Goal: Task Accomplishment & Management: Complete application form

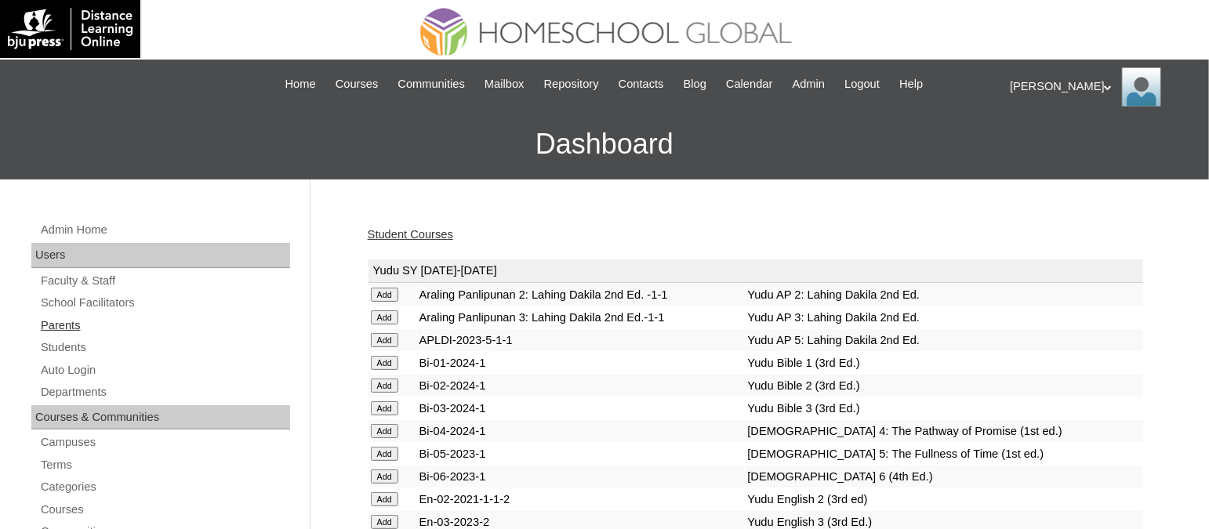
drag, startPoint x: 0, startPoint y: 0, endPoint x: 56, endPoint y: 317, distance: 321.5
click at [56, 317] on link "Parents" at bounding box center [164, 326] width 251 height 20
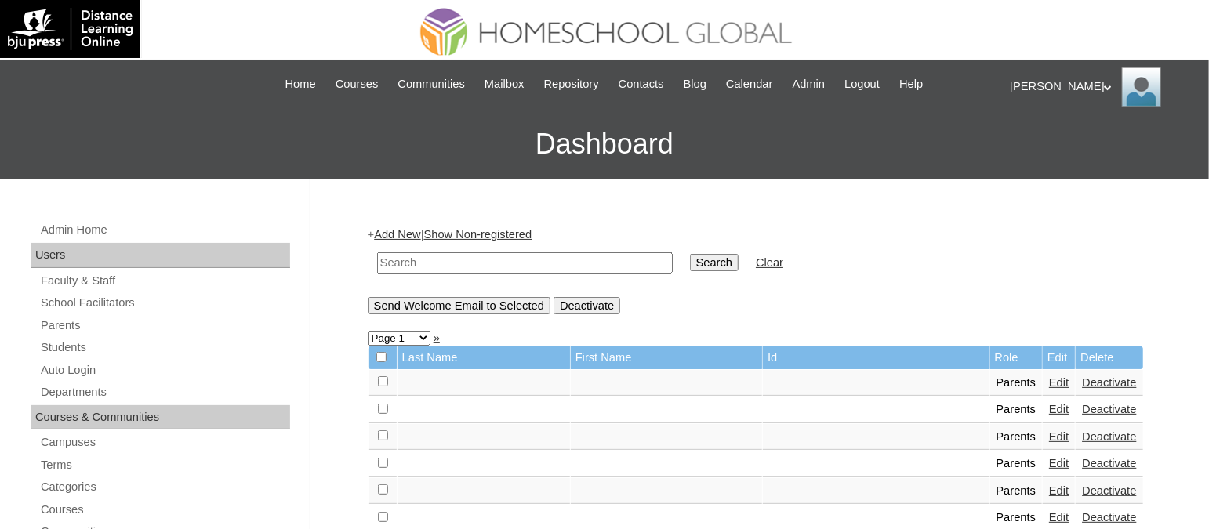
click at [404, 240] on div "+ Add New | Show Non-registered Search Clear Send Welcome Email to Selected Dea…" at bounding box center [756, 270] width 776 height 87
click at [404, 235] on link "Add New" at bounding box center [397, 234] width 46 height 13
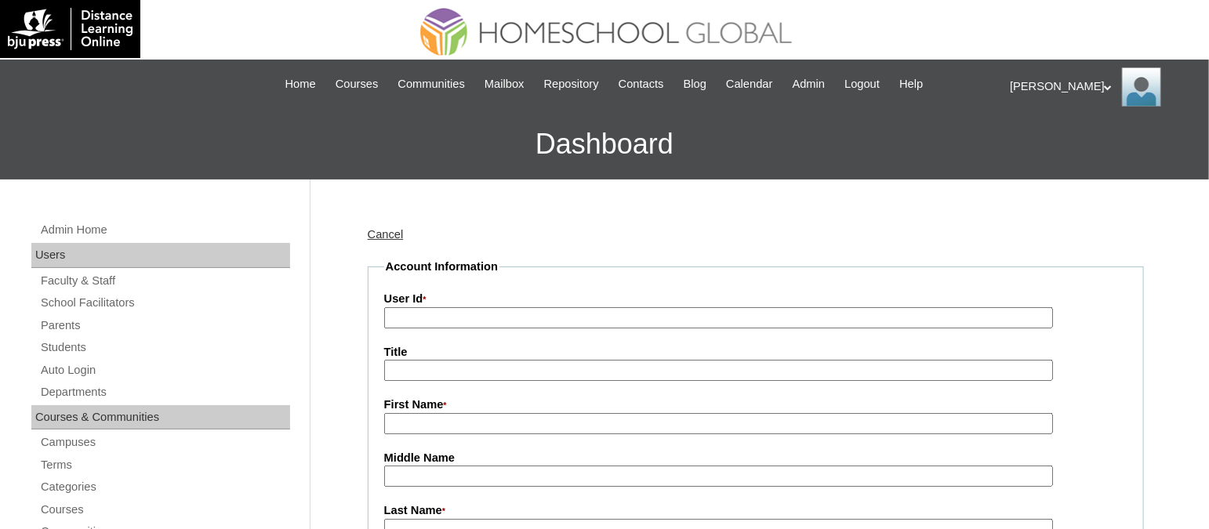
click at [443, 308] on input "User Id *" at bounding box center [718, 317] width 669 height 21
paste input "TOUCHPH2025-MHS010166"
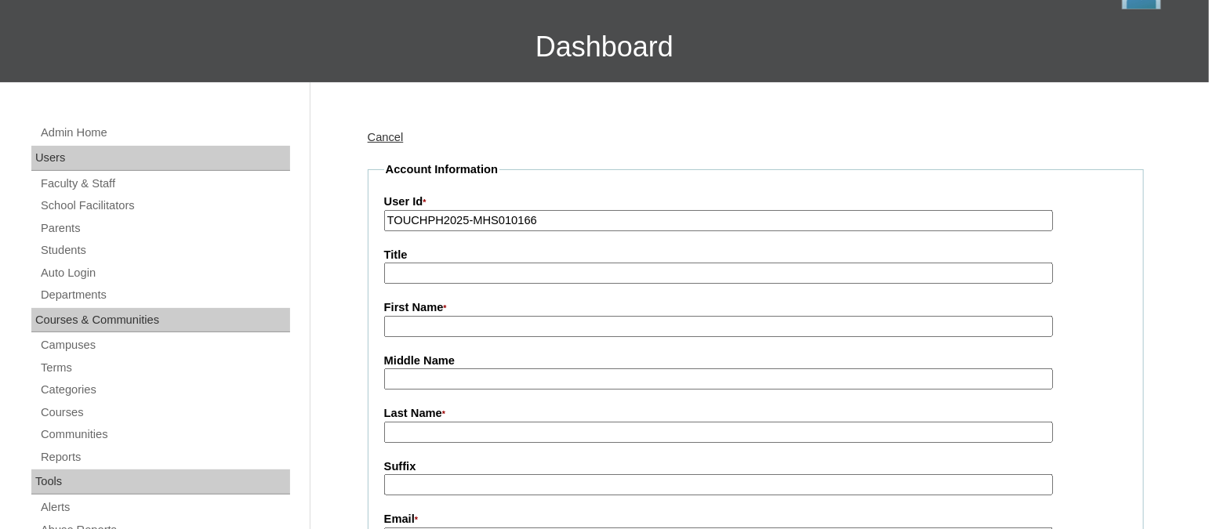
scroll to position [100, 0]
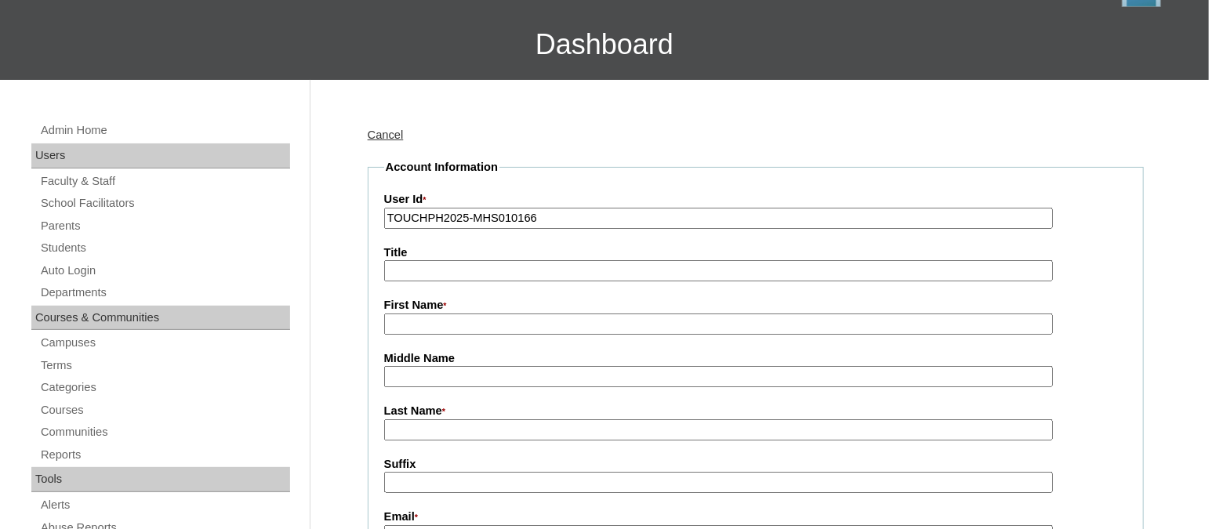
type input "TOUCHPH2025-MHS010166"
drag, startPoint x: 409, startPoint y: 306, endPoint x: 409, endPoint y: 320, distance: 13.3
click at [409, 320] on div "First Name *" at bounding box center [755, 316] width 743 height 38
click at [409, 320] on input "First Name *" at bounding box center [718, 324] width 669 height 21
click at [443, 314] on input "First Name *" at bounding box center [718, 324] width 669 height 21
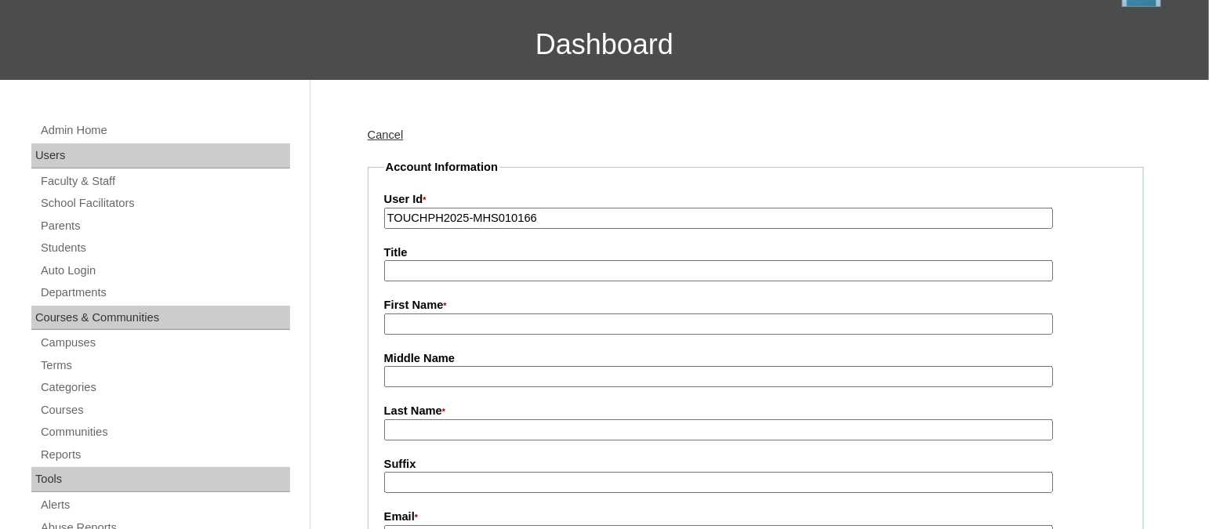
paste input "Janice Socorro Ramos"
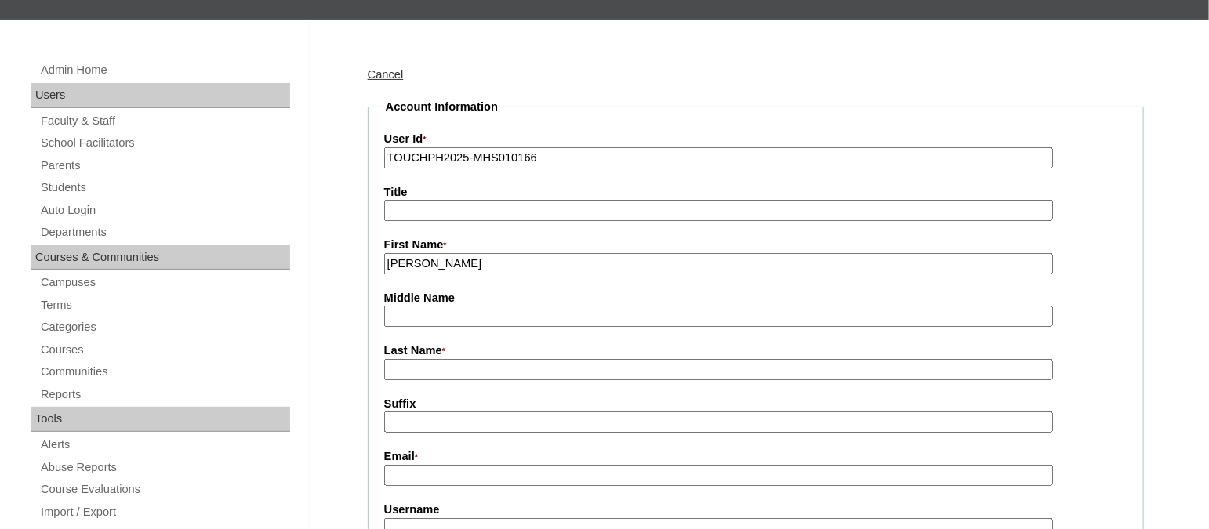
scroll to position [161, 0]
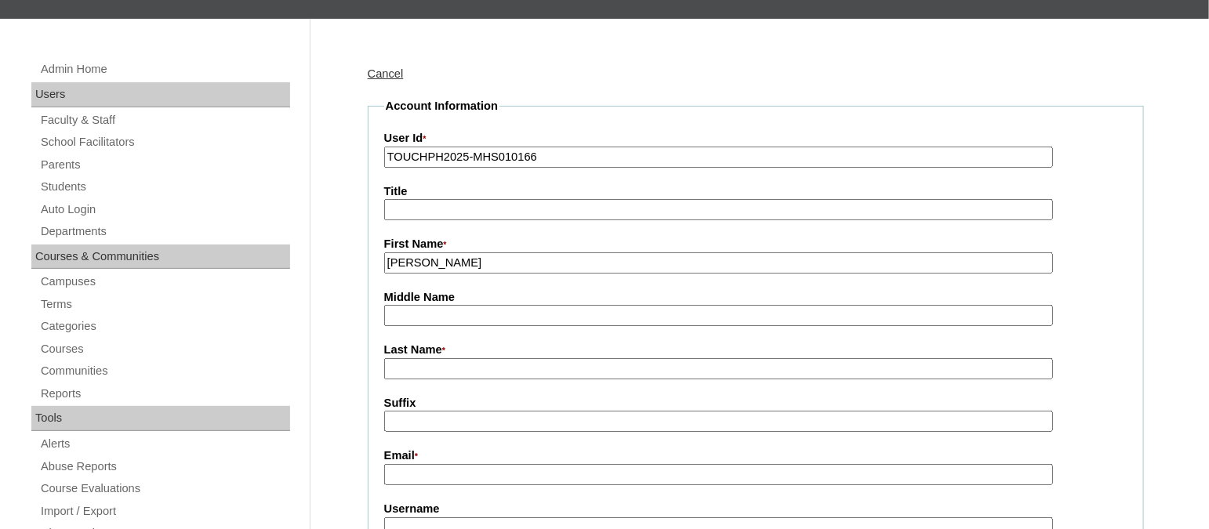
drag, startPoint x: 531, startPoint y: 259, endPoint x: 476, endPoint y: 261, distance: 55.7
click at [476, 261] on input "Janice Socorro Ramos" at bounding box center [718, 262] width 669 height 21
type input "Janice Socorro"
click at [415, 364] on input "Last Name *" at bounding box center [718, 368] width 669 height 21
paste input "Ramos"
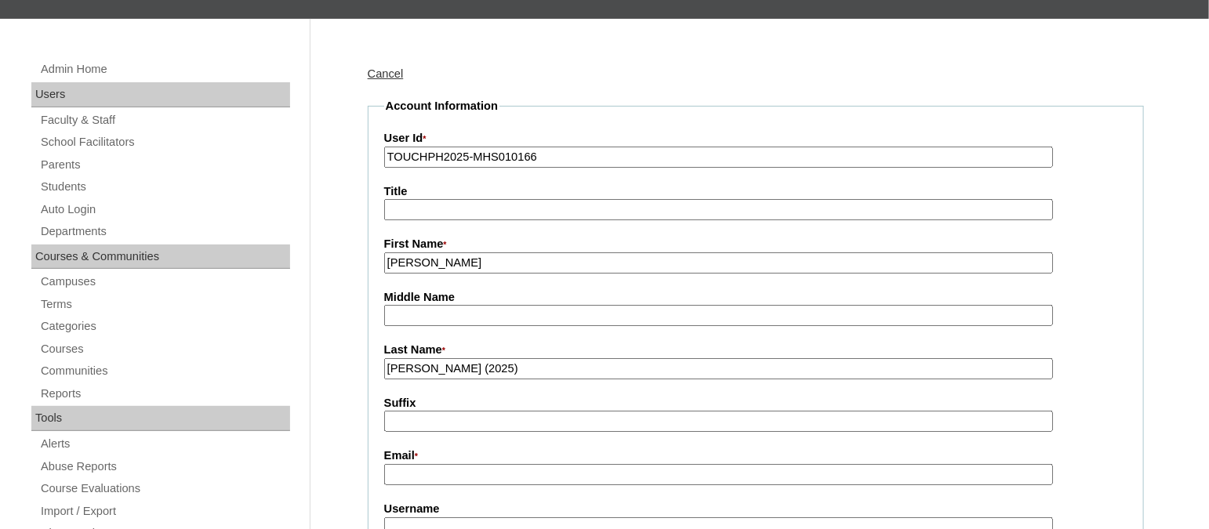
type input "Ramos (2025)"
click at [488, 259] on input "Janice Socorro" at bounding box center [718, 262] width 669 height 21
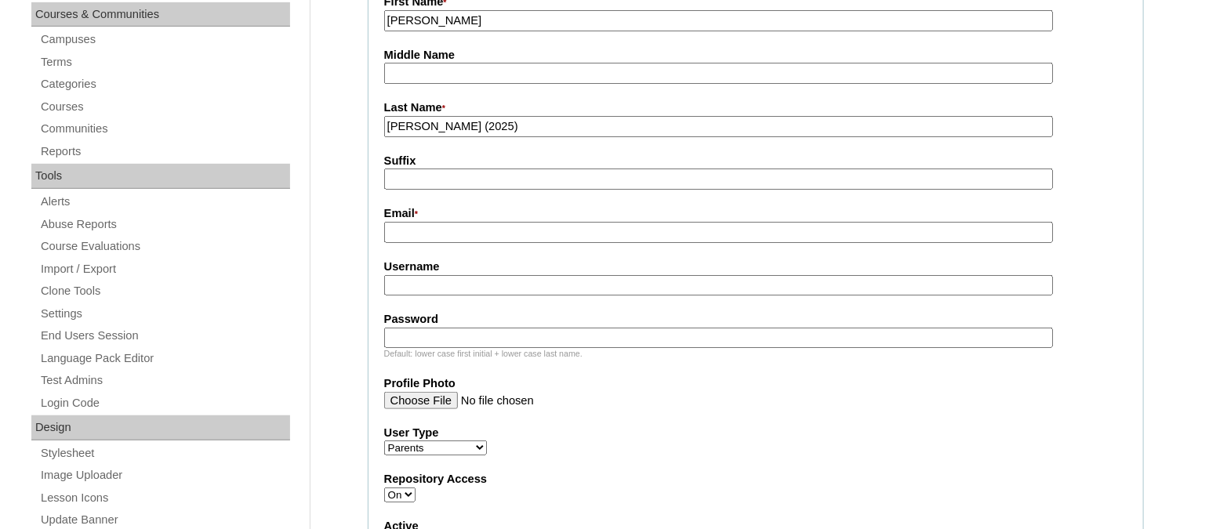
scroll to position [405, 0]
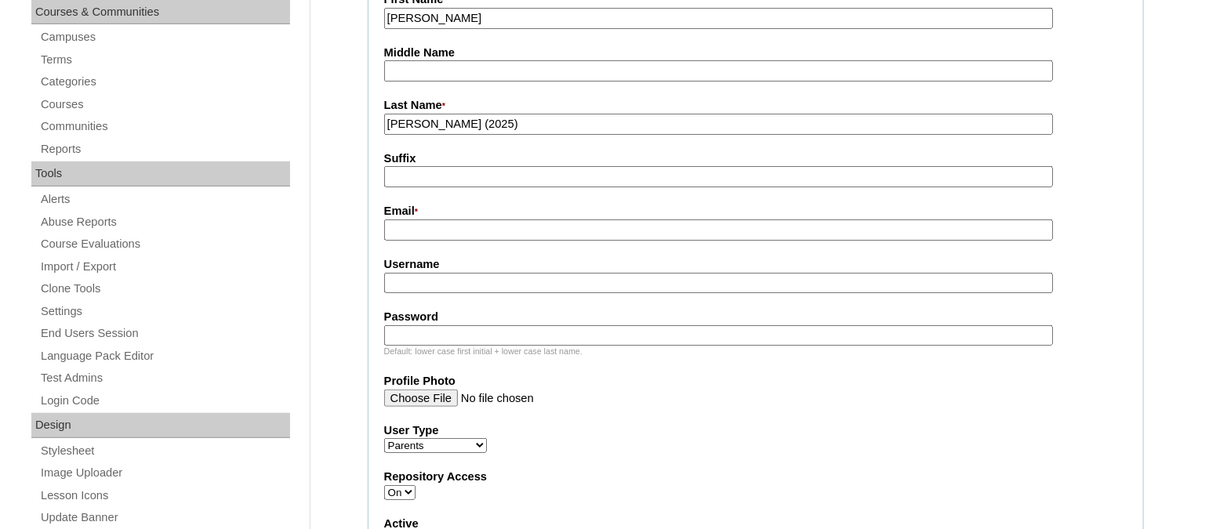
click at [417, 219] on input "Email *" at bounding box center [718, 229] width 669 height 21
paste input "janicesocorroramos@gmail.com"
type input "janicesocorroramos@gmail.com"
click at [442, 273] on input "Username" at bounding box center [718, 283] width 669 height 21
paste input "janiceramosTQ322"
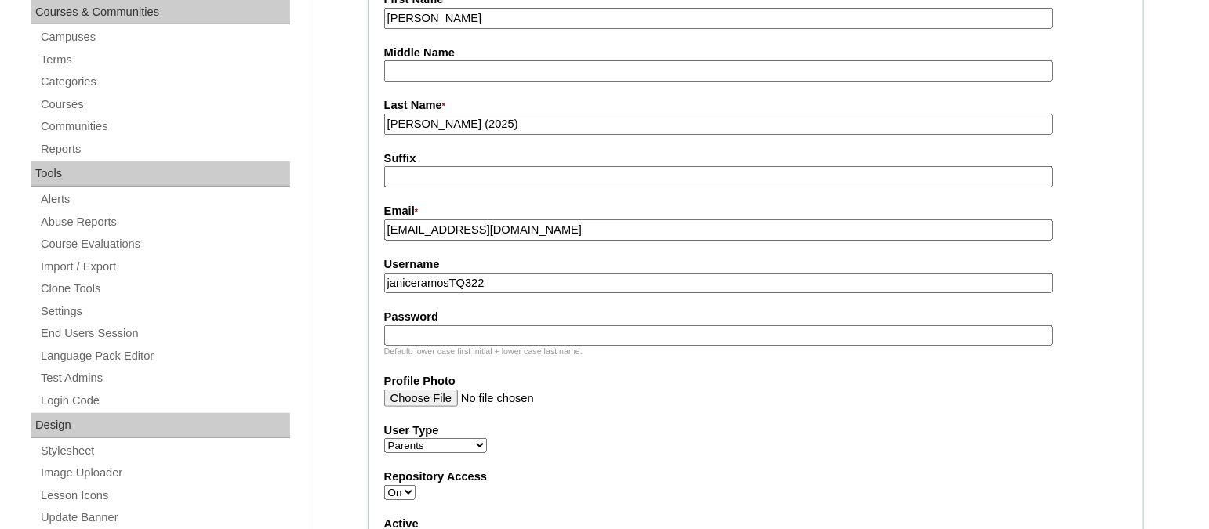
click at [409, 325] on input "Password" at bounding box center [718, 335] width 669 height 21
click at [494, 273] on input "janiceramosTQ322" at bounding box center [718, 283] width 669 height 21
paste input "5"
type input "janiceramosTQ325"
click at [444, 325] on input "Password" at bounding box center [718, 335] width 669 height 21
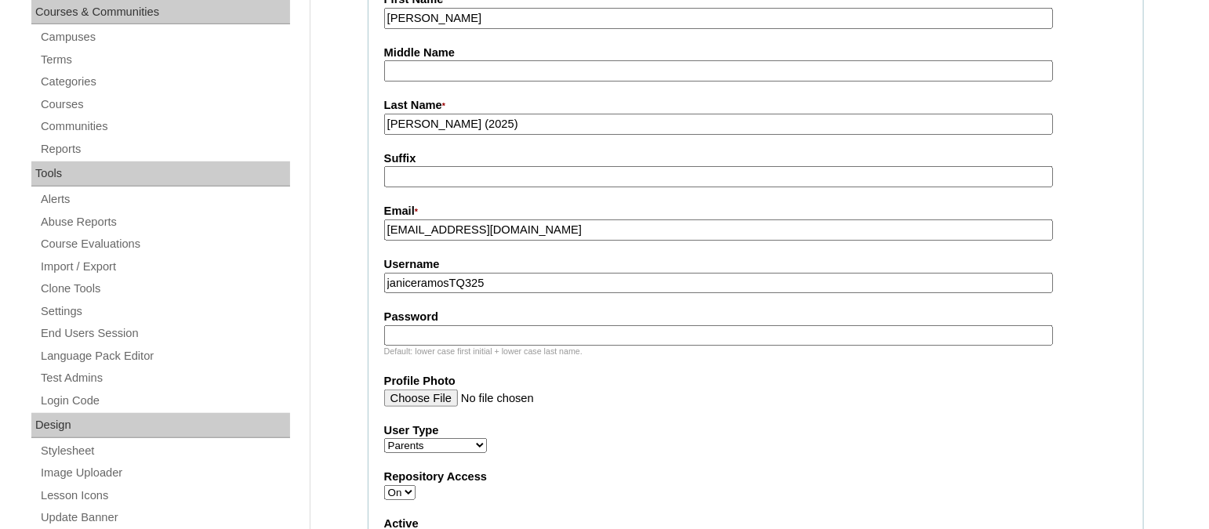
paste input "HG123456p"
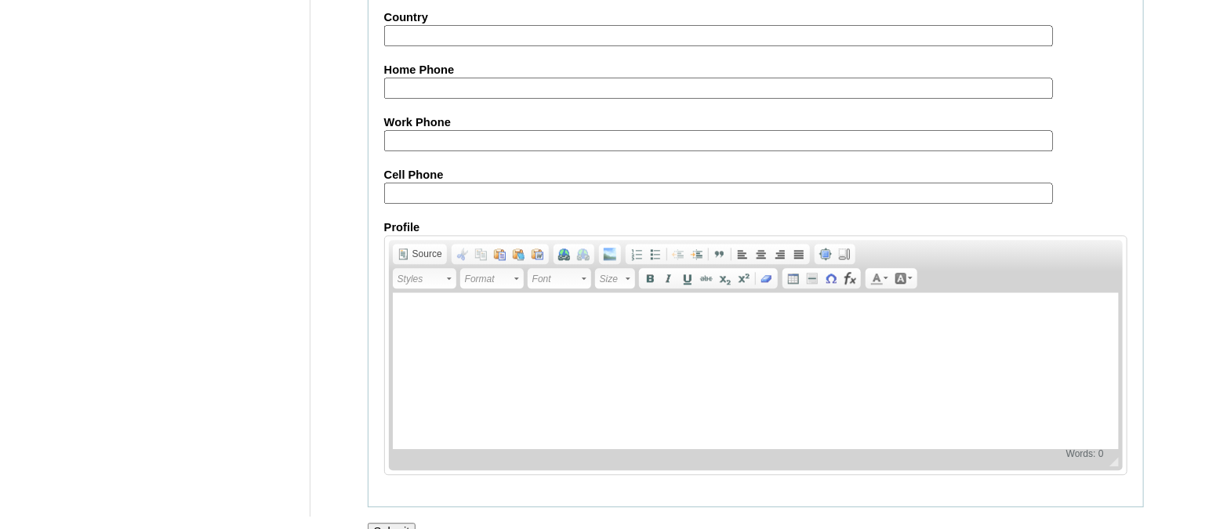
scroll to position [1563, 0]
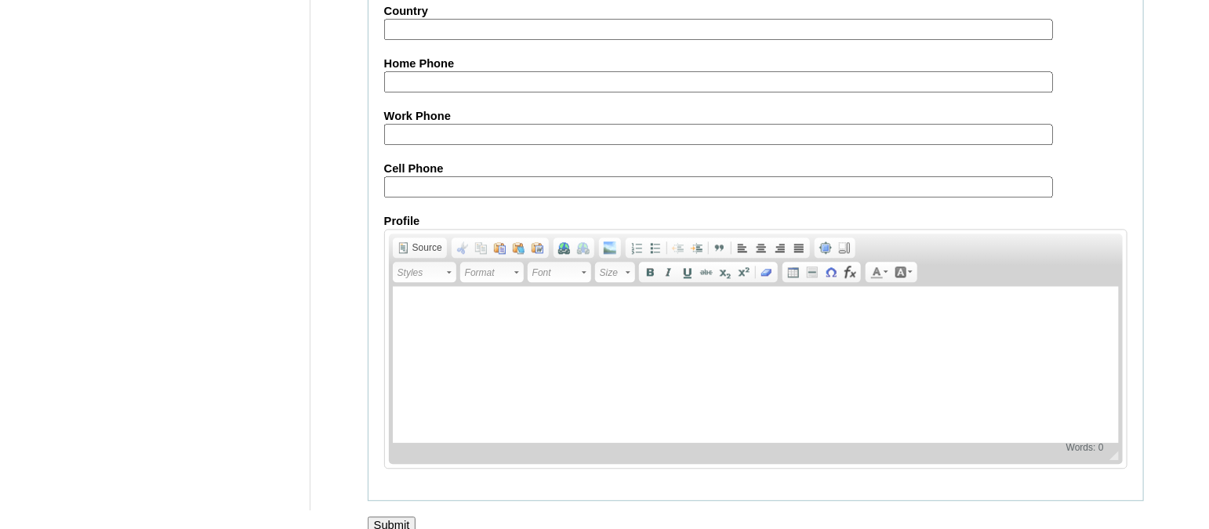
type input "HG123456p"
click at [409, 517] on input "Submit" at bounding box center [392, 525] width 49 height 17
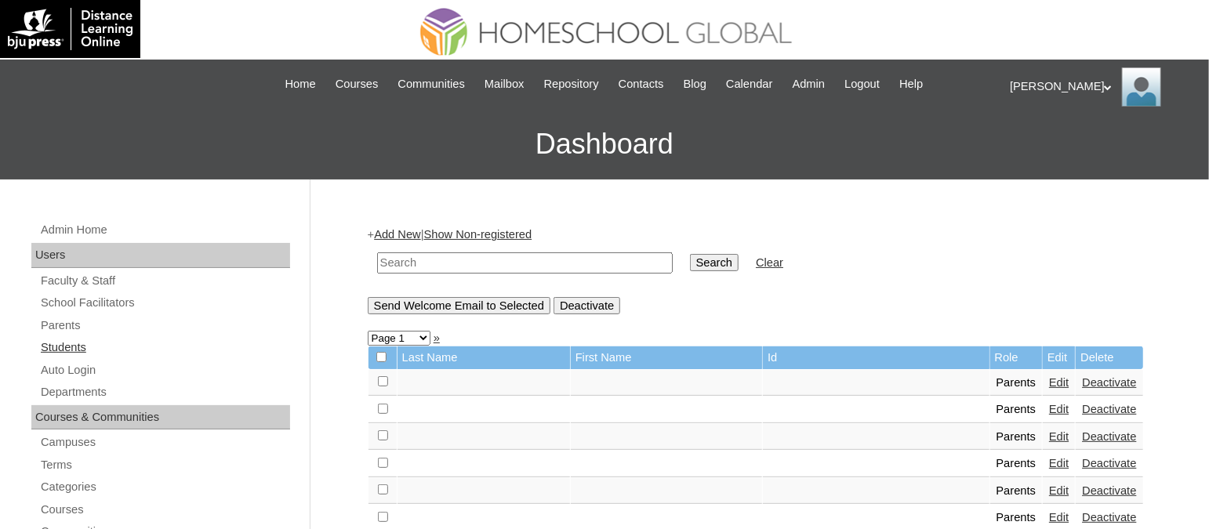
click at [78, 343] on link "Students" at bounding box center [164, 348] width 251 height 20
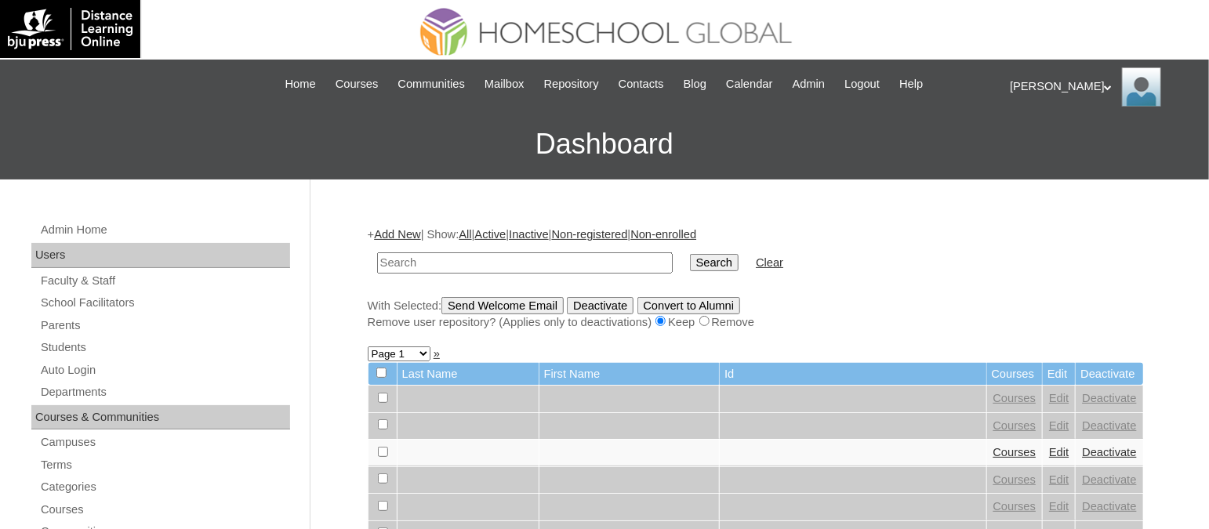
click at [402, 228] on link "Add New" at bounding box center [397, 234] width 46 height 13
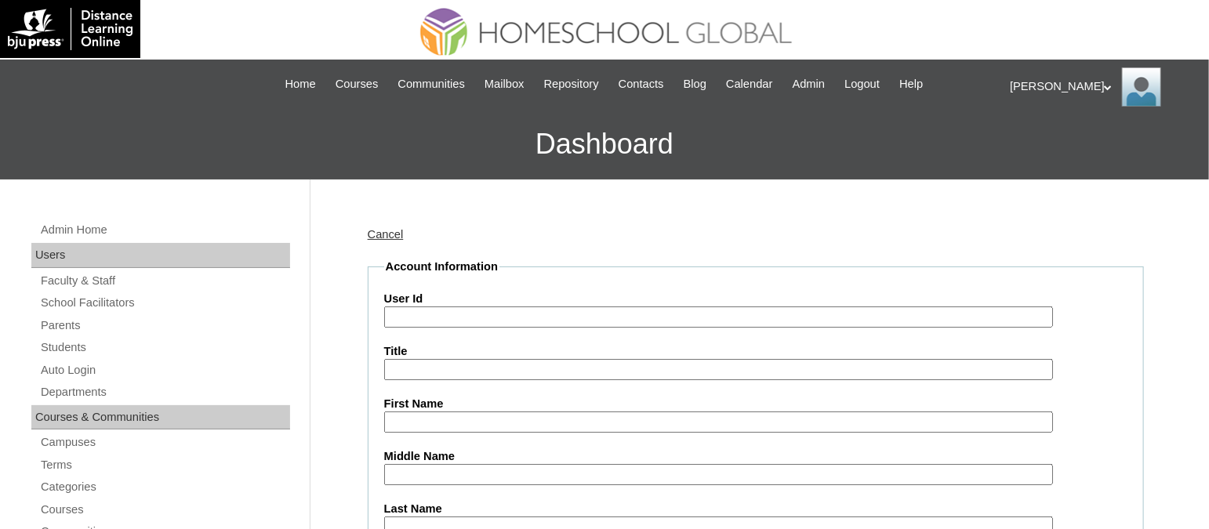
click at [482, 310] on input "User Id" at bounding box center [718, 316] width 669 height 21
paste input "TOUCHPH2025-MHS010167"
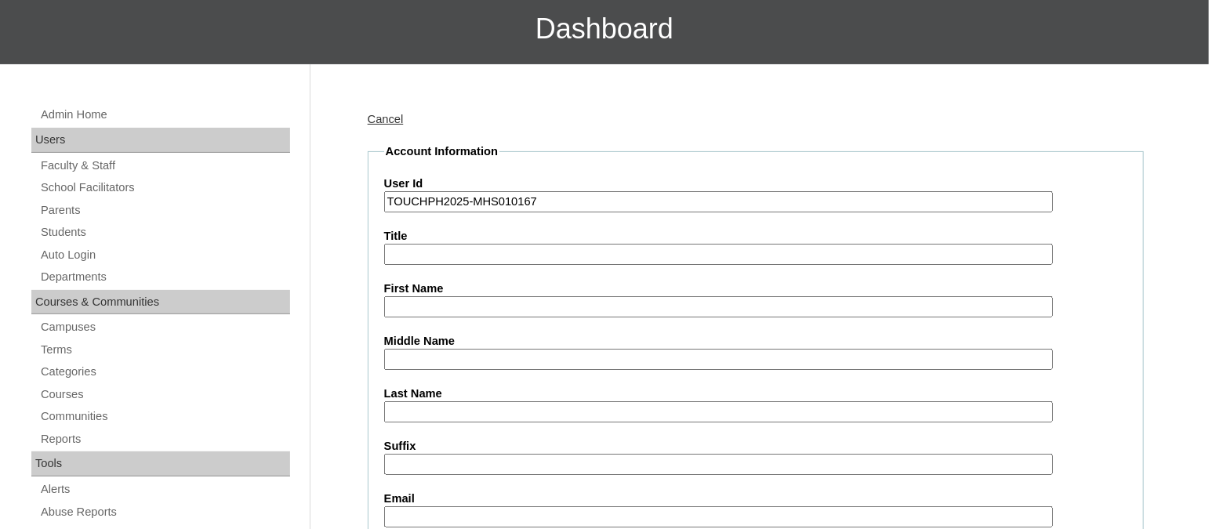
scroll to position [121, 0]
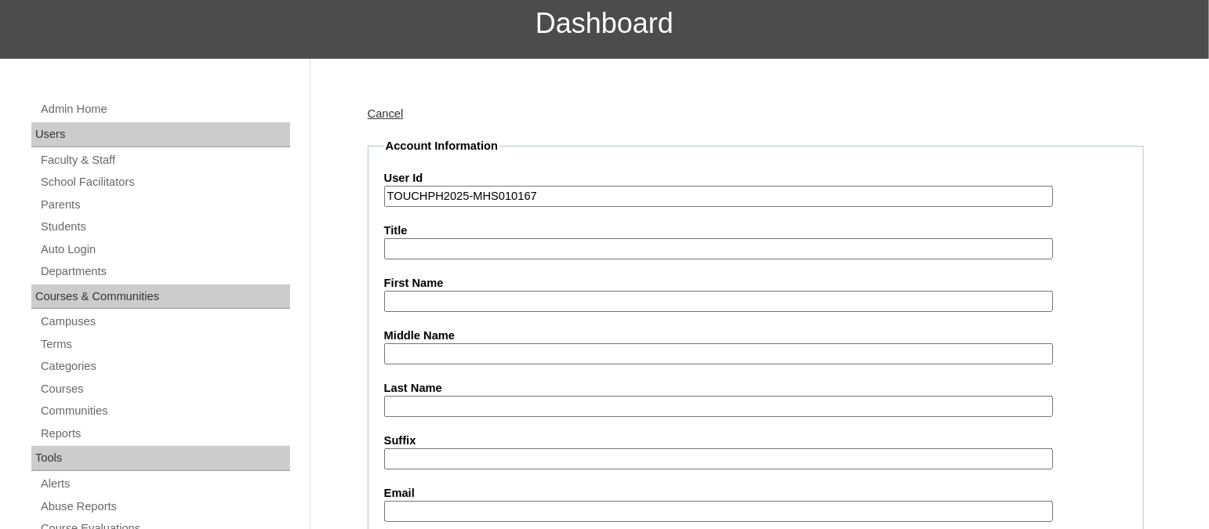
type input "TOUCHPH2025-MHS010167"
click at [409, 301] on input "First Name" at bounding box center [718, 301] width 669 height 21
paste input "Naj Crei Constantine Boiser Ramos"
drag, startPoint x: 596, startPoint y: 301, endPoint x: 538, endPoint y: 297, distance: 58.1
click at [538, 297] on input "Naj Crei Constantine Boiser Ramos" at bounding box center [718, 301] width 669 height 21
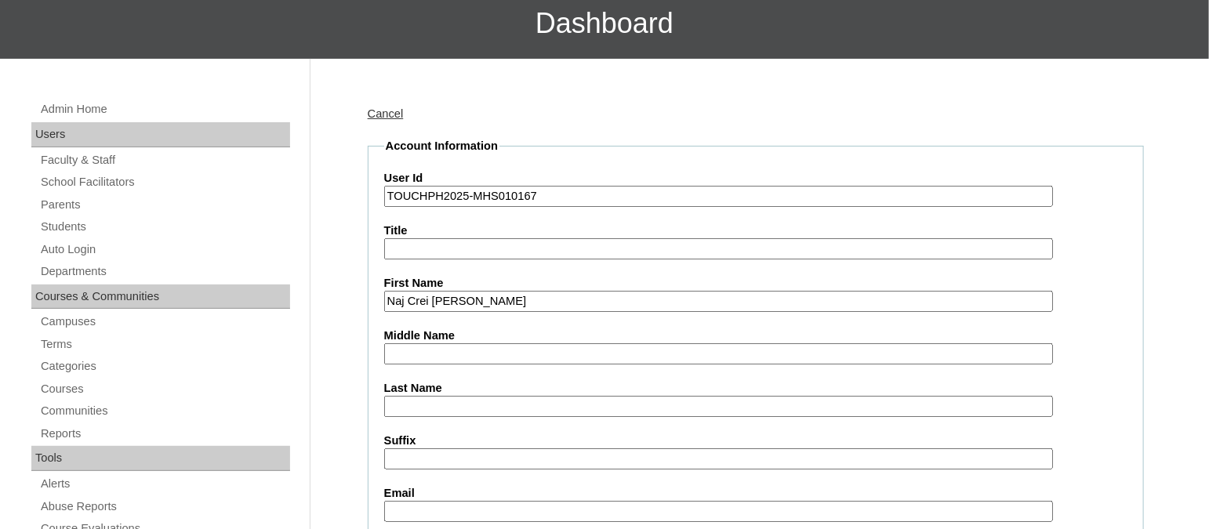
type input "Naj Crei Constantine Boiser"
click at [438, 398] on input "Last Name" at bounding box center [718, 406] width 669 height 21
paste input "Ramos"
click at [394, 401] on input "Ramos" at bounding box center [718, 406] width 669 height 21
type input "Ramos"
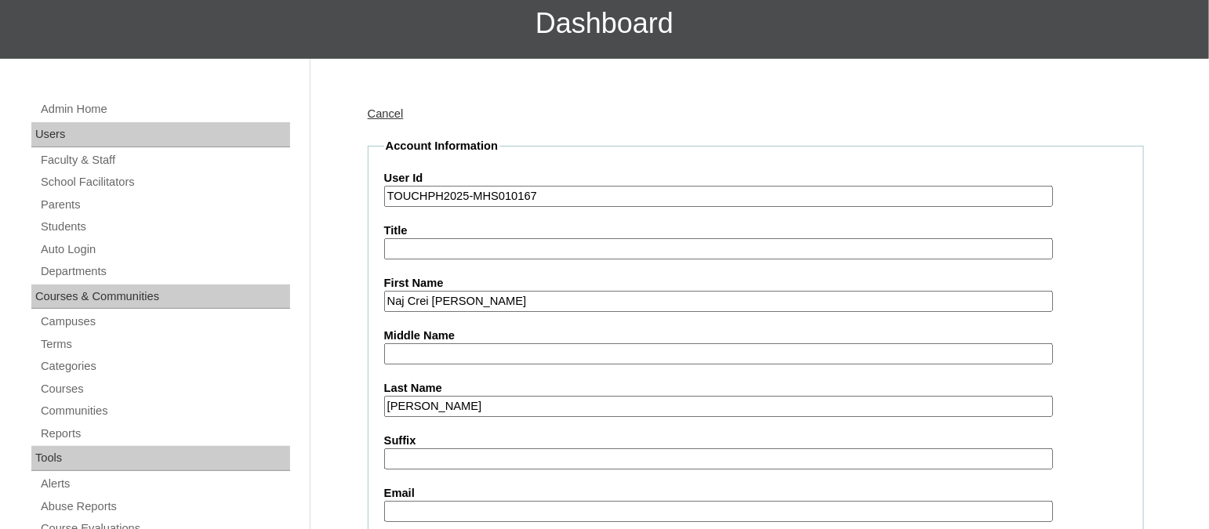
click at [533, 300] on input "Naj Crei Constantine Boiser" at bounding box center [718, 301] width 669 height 21
drag, startPoint x: 537, startPoint y: 300, endPoint x: 506, endPoint y: 296, distance: 31.6
click at [506, 296] on input "Naj Crei Constantine Boiser" at bounding box center [718, 301] width 669 height 21
type input "Naj Crei Constantine"
click at [444, 346] on input "Middle Name" at bounding box center [718, 353] width 669 height 21
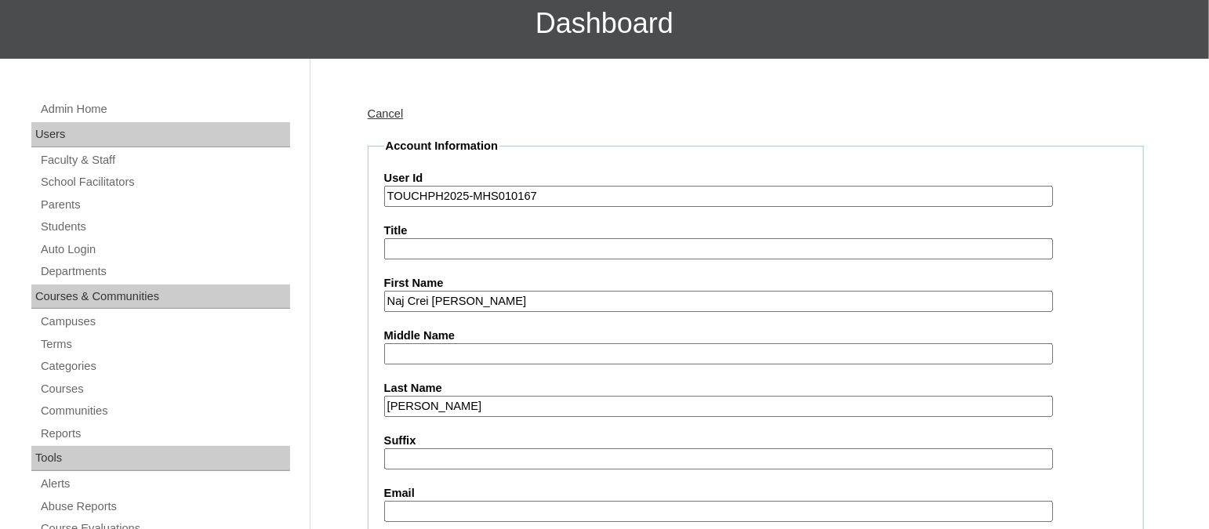
paste input "Boiser"
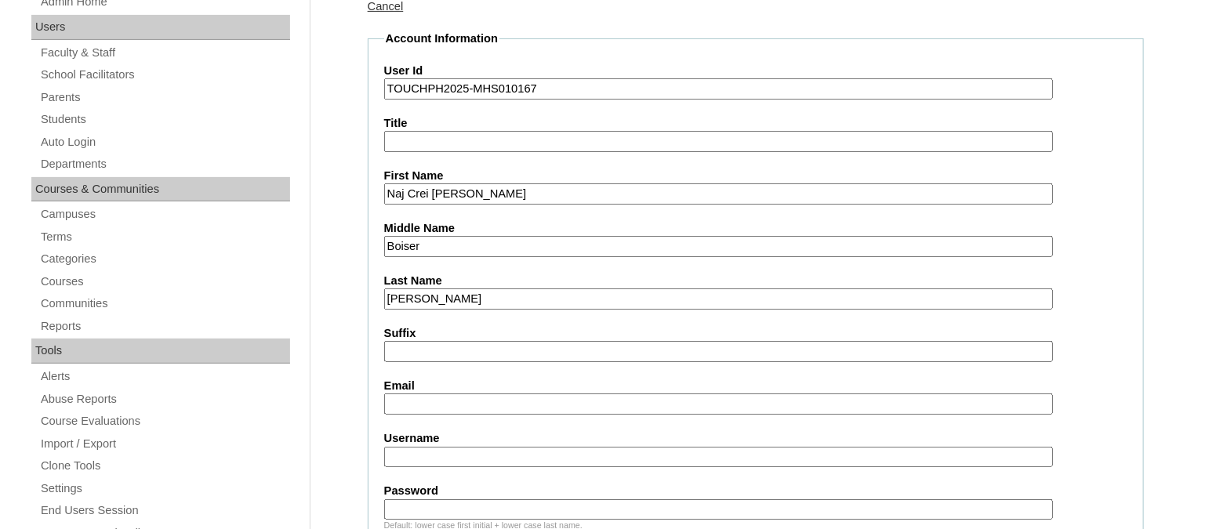
scroll to position [229, 0]
type input "Boiser"
click at [401, 393] on input "Email" at bounding box center [718, 403] width 669 height 21
paste input "janicesocorroramos@gmail.com"
type input "janicesocorroramos@gmail.com"
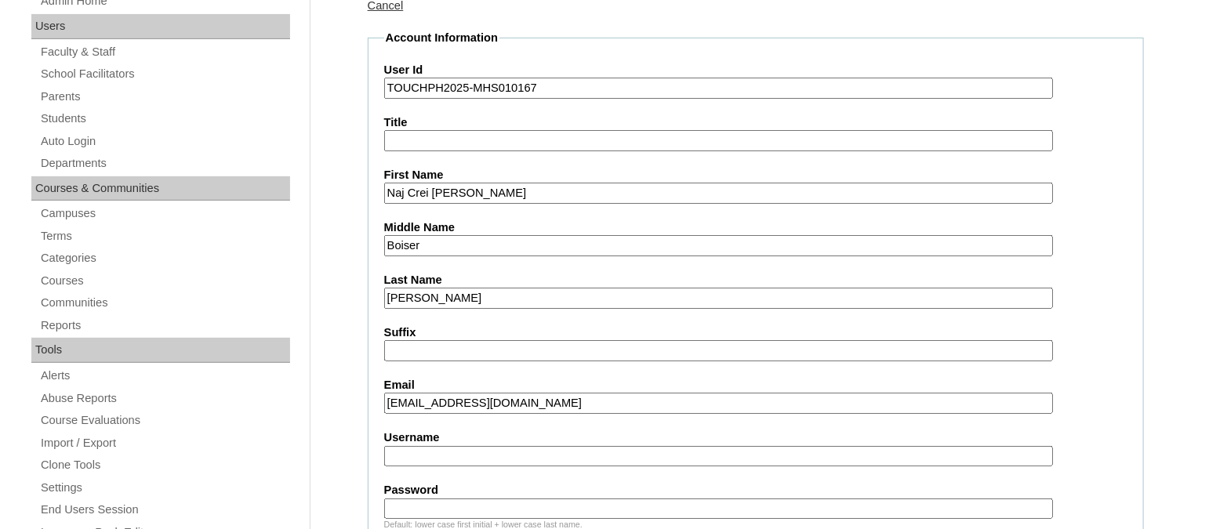
click at [445, 449] on input "Username" at bounding box center [718, 456] width 669 height 21
paste input "najcreiramosTQ325"
type input "najcreiramosTQ325"
click at [473, 499] on input "Password" at bounding box center [718, 509] width 669 height 21
paste input "HG123456s"
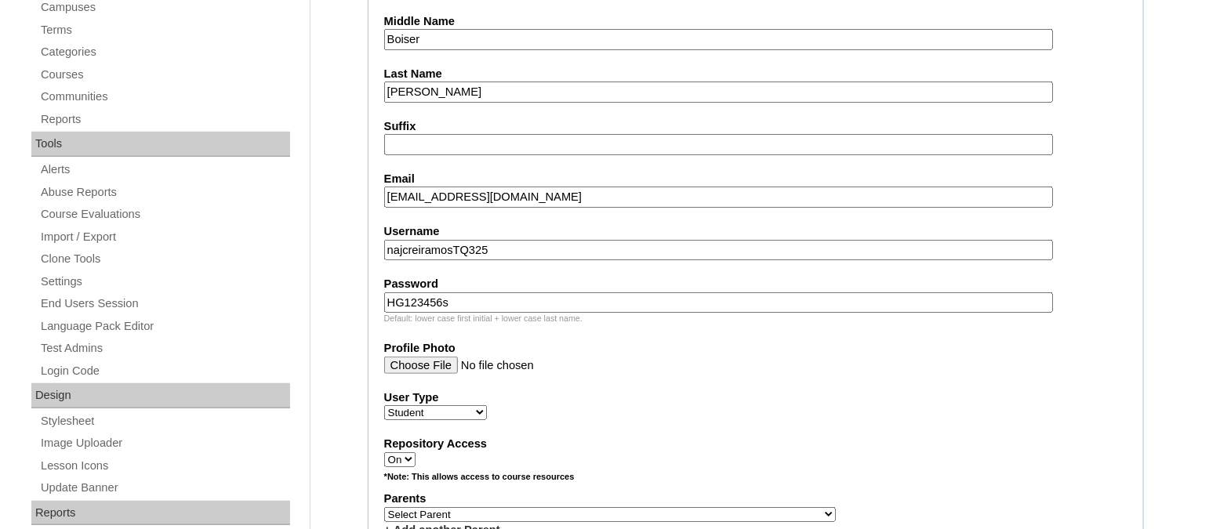
scroll to position [622, 0]
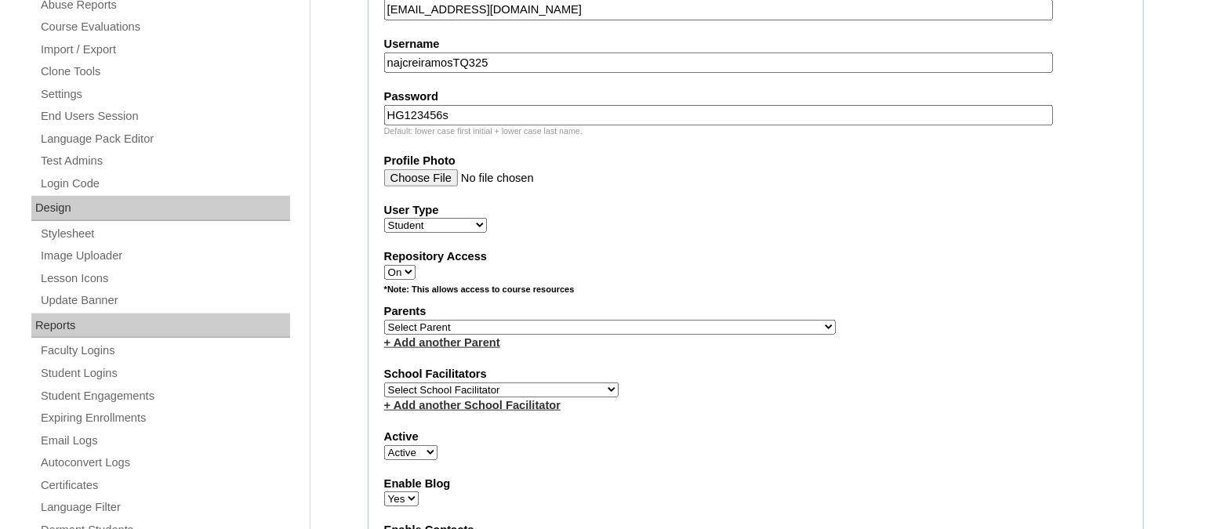
type input "HG123456s"
click at [469, 321] on select "Select Parent , , , , , , , , , , , , , , , , , , , , , , , , , , , , , , , , ,…" at bounding box center [609, 327] width 451 height 15
select select "43496"
click at [384, 320] on select "Select Parent , , , , , , , , , , , , , , , , , , , , , , , , , , , , , , , , ,…" at bounding box center [609, 327] width 451 height 15
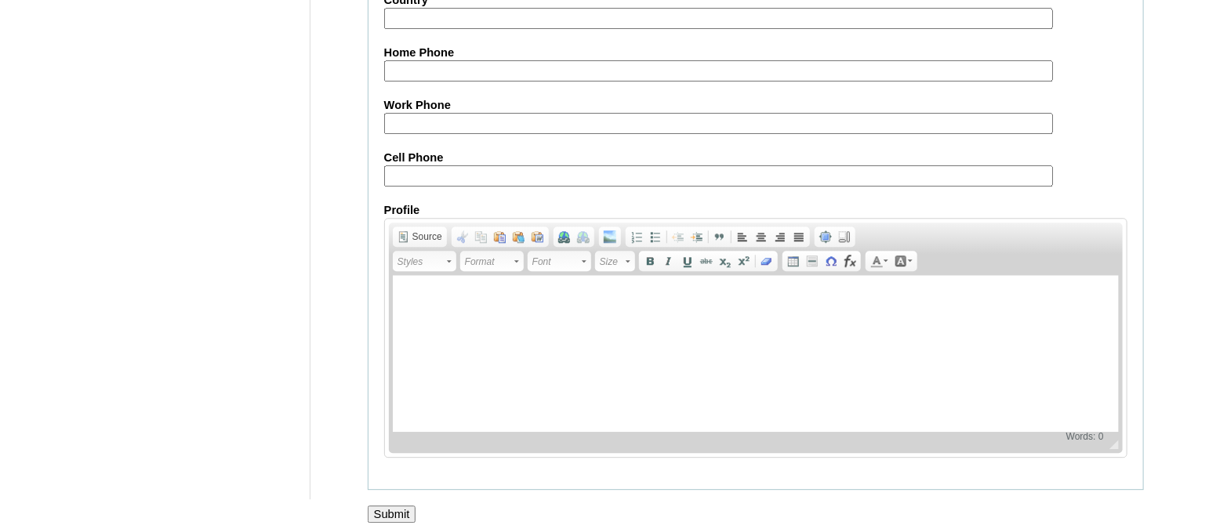
scroll to position [1844, 0]
click at [398, 506] on input "Submit" at bounding box center [392, 514] width 49 height 17
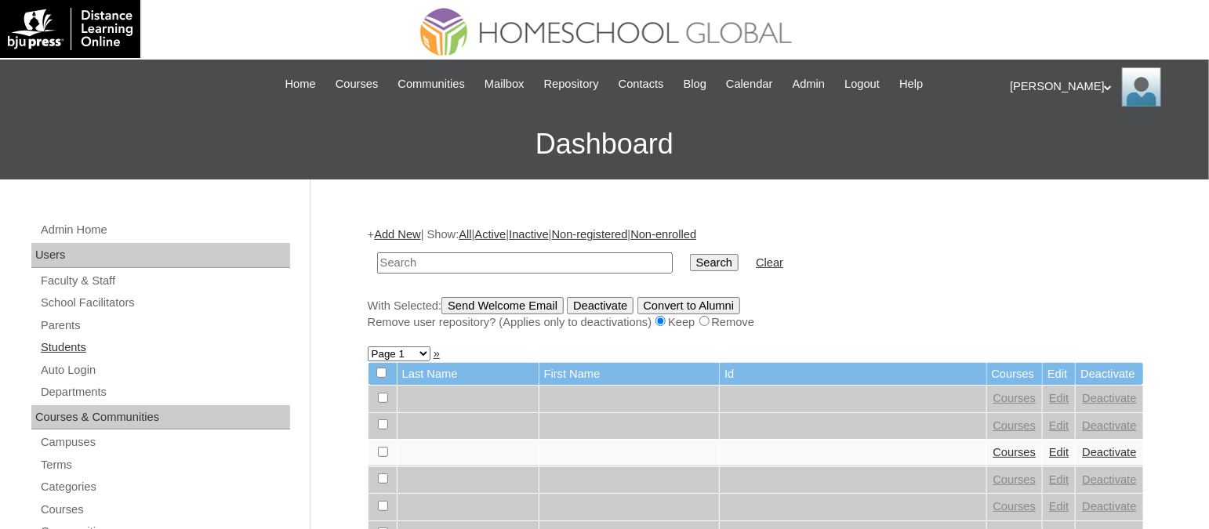
click at [77, 340] on link "Students" at bounding box center [164, 348] width 251 height 20
paste input "TOUCHPH2025-MHS010167"
type input "TOUCHPH2025-MHS010167"
click at [690, 254] on input "Search" at bounding box center [714, 262] width 49 height 17
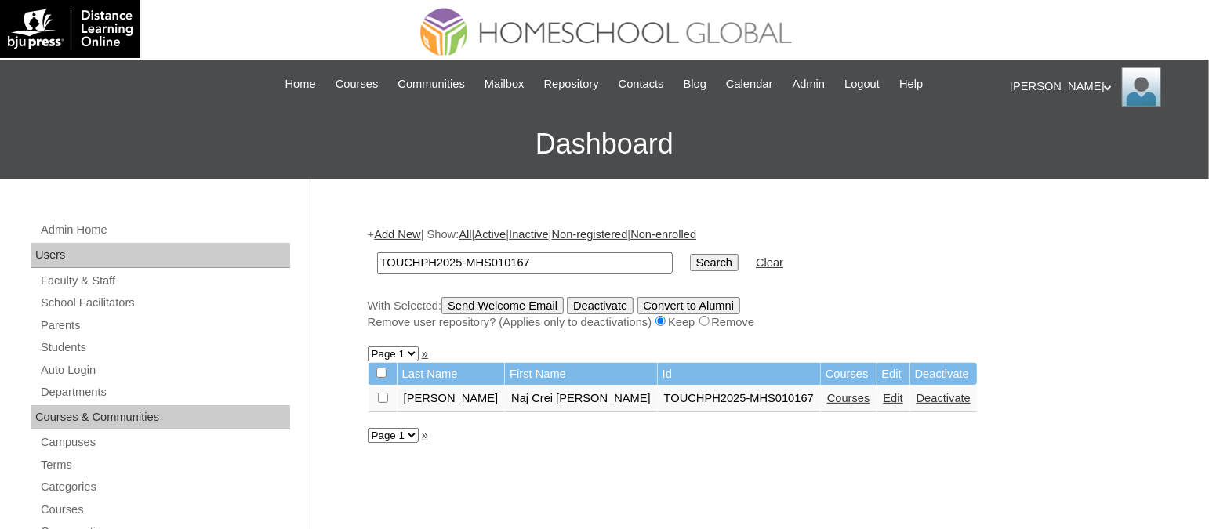
click at [827, 392] on link "Courses" at bounding box center [848, 398] width 43 height 13
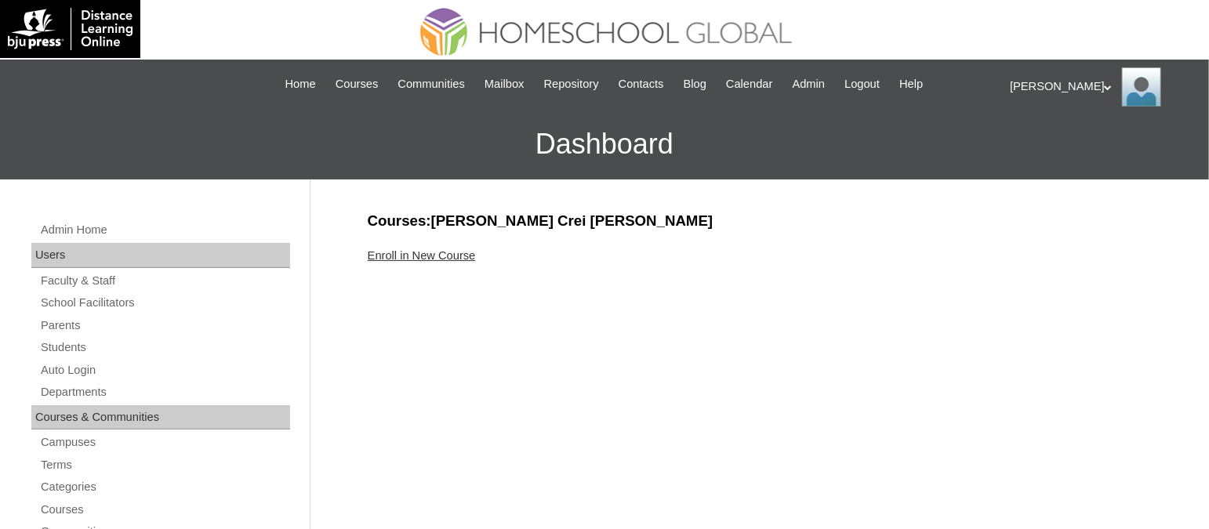
click at [433, 253] on link "Enroll in New Course" at bounding box center [422, 255] width 108 height 13
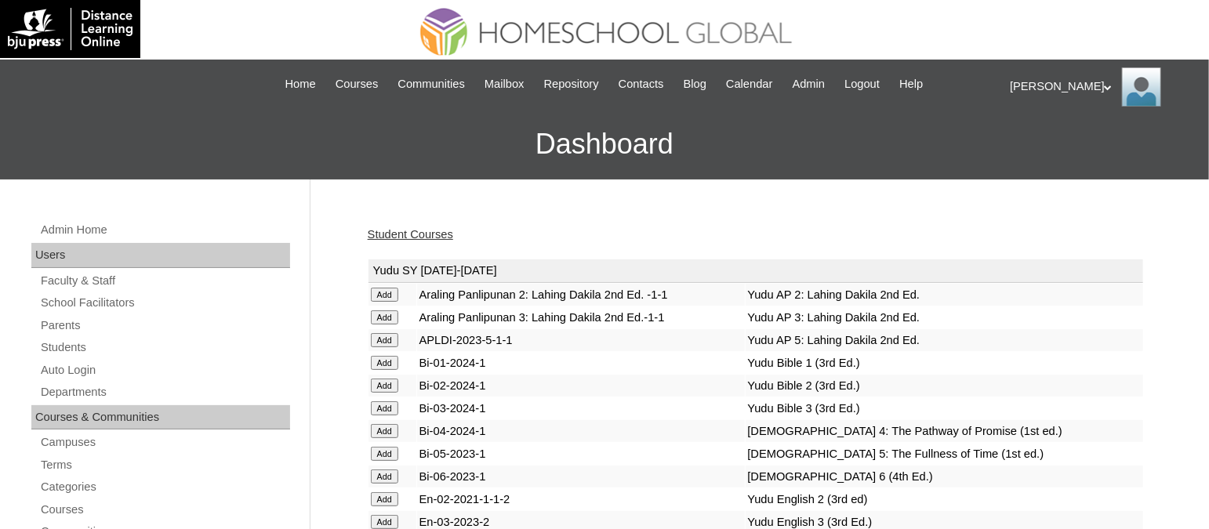
scroll to position [3550, 0]
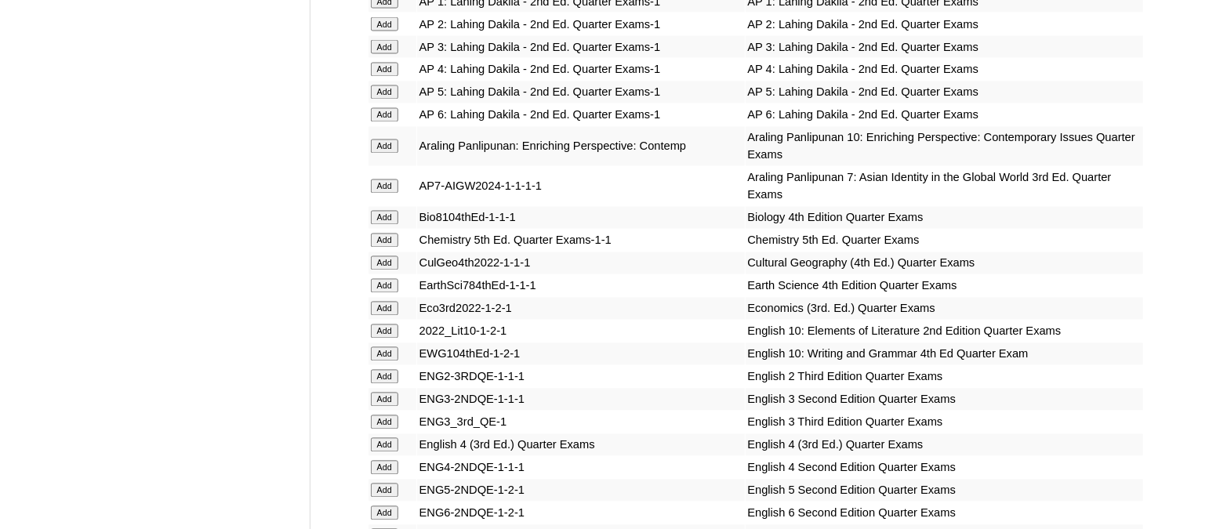
scroll to position [4142, 0]
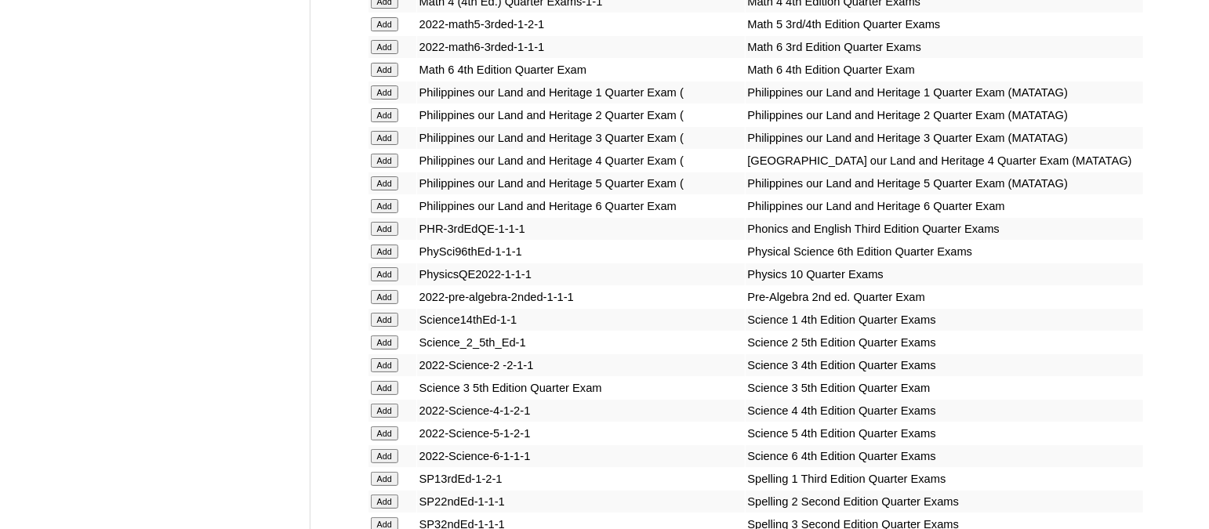
scroll to position [5766, 0]
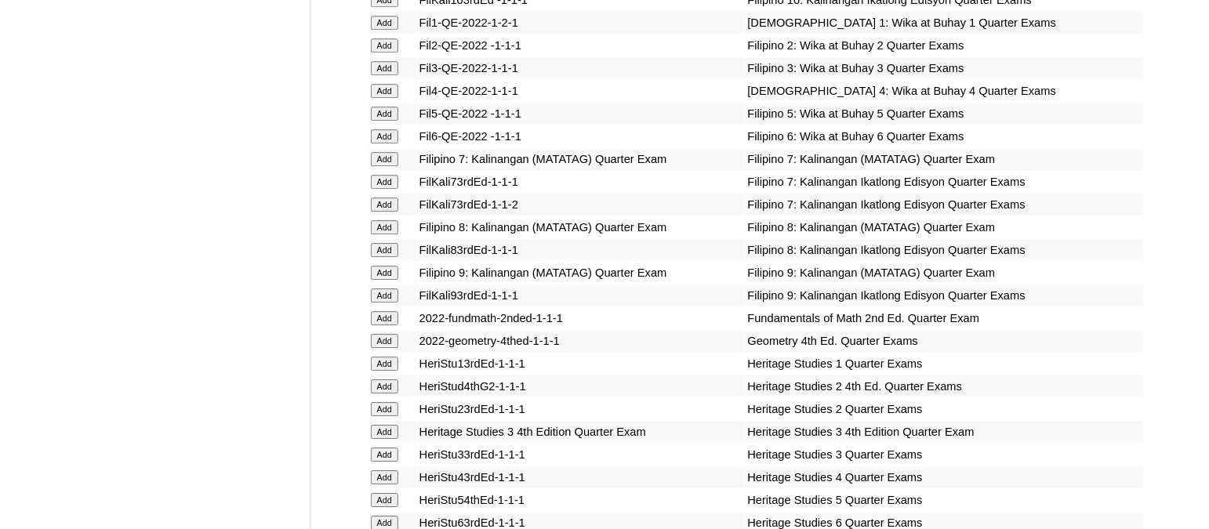
scroll to position [4889, 0]
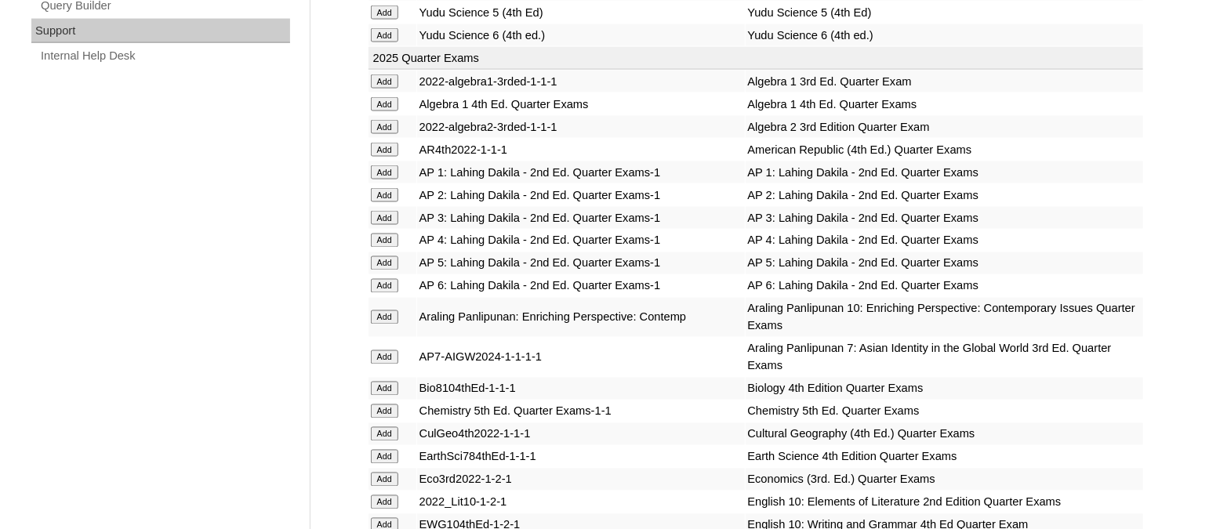
scroll to position [3353, 0]
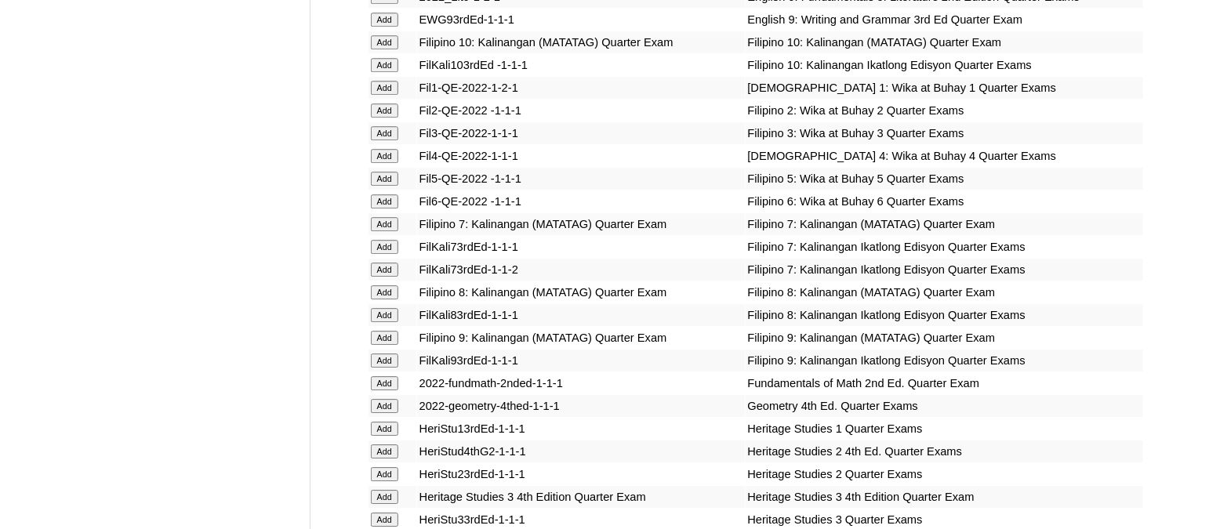
scroll to position [4472, 0]
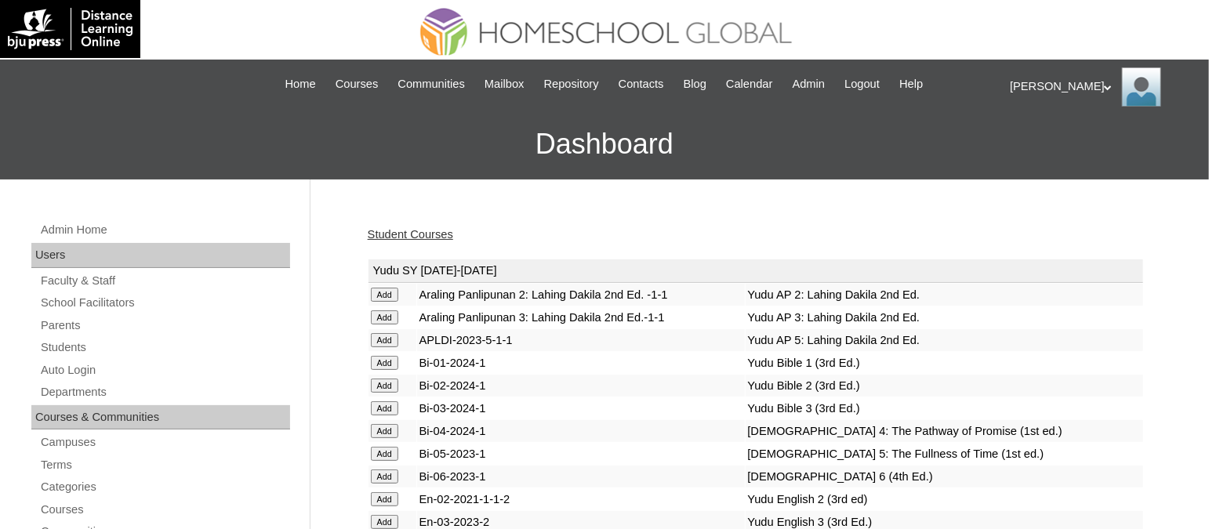
click at [422, 235] on link "Student Courses" at bounding box center [410, 234] width 85 height 13
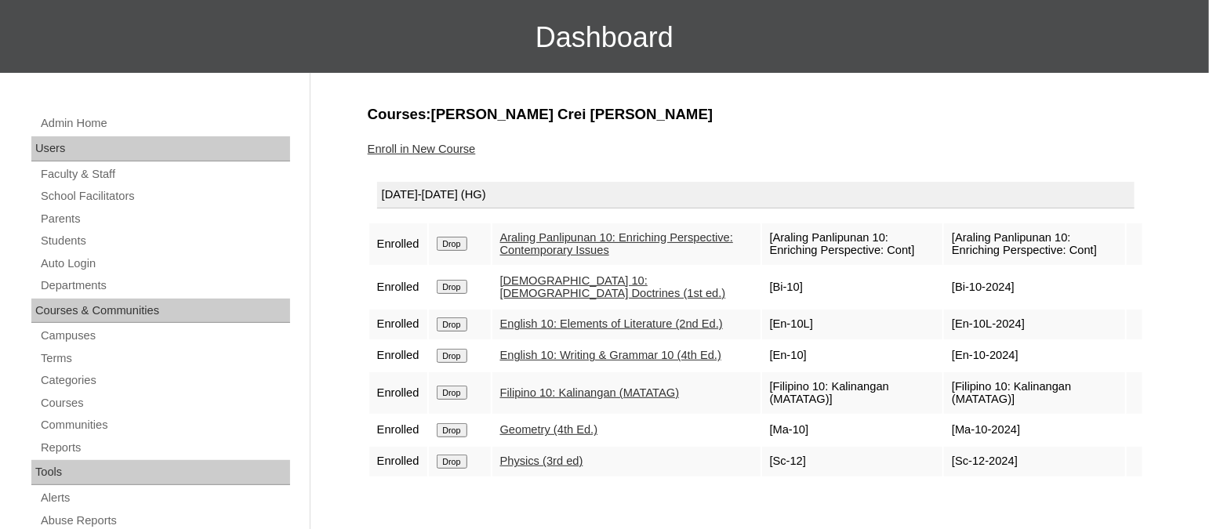
scroll to position [106, 0]
